Goal: Task Accomplishment & Management: Complete application form

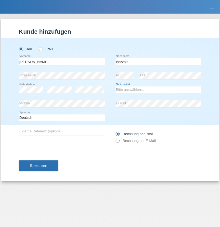
select select "CH"
radio input "true"
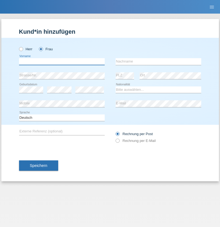
click at [62, 62] on input "text" at bounding box center [62, 61] width 86 height 7
type input "Şeymanur"
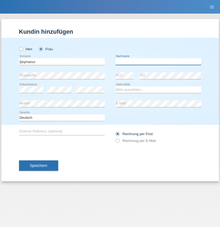
click at [158, 62] on input "text" at bounding box center [159, 61] width 86 height 7
type input "Aydin"
select select "TR"
select select "C"
select select "28"
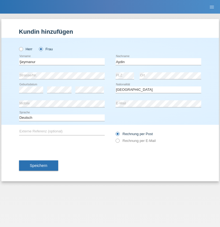
select select "10"
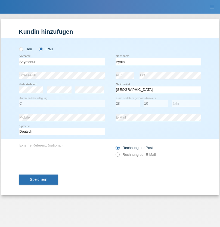
select select "2014"
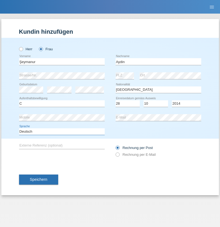
select select "en"
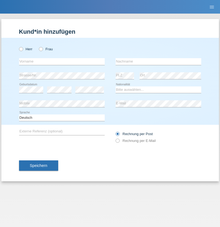
radio input "true"
click at [62, 62] on input "text" at bounding box center [62, 61] width 86 height 7
type input "Nikola"
click at [158, 62] on input "text" at bounding box center [159, 61] width 86 height 7
type input "Kolev"
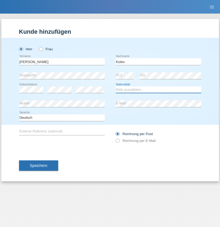
select select "MK"
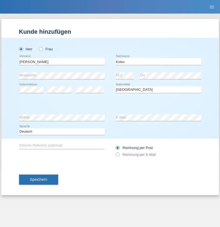
select select "C"
select select "31"
select select "10"
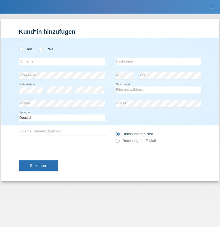
radio input "true"
click at [62, 62] on input "text" at bounding box center [62, 61] width 86 height 7
type input "Manuel"
click at [158, 62] on input "text" at bounding box center [159, 61] width 86 height 7
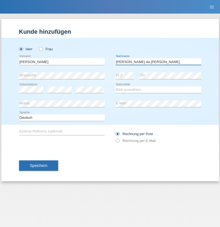
type input "macedo da Costa"
select select "PT"
select select "C"
select select "07"
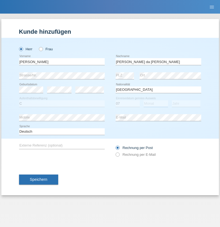
select select "04"
select select "1992"
